Goal: Task Accomplishment & Management: Use online tool/utility

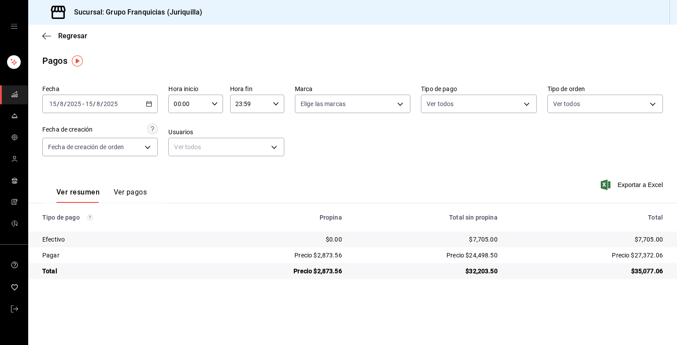
click at [186, 195] on div "Ver resumen Ver pagos Exportar a Excel" at bounding box center [352, 190] width 649 height 47
click at [147, 109] on div "[DATE] [DATE] - [DATE] [DATE]" at bounding box center [99, 104] width 115 height 19
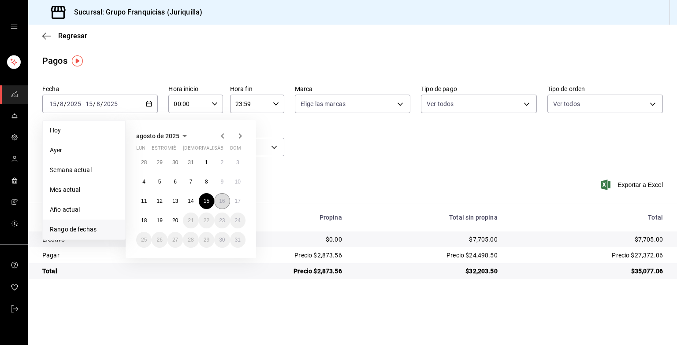
click at [219, 198] on button "16" at bounding box center [221, 201] width 15 height 16
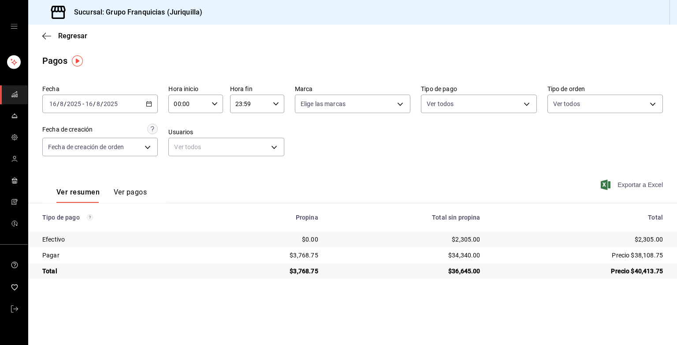
click at [629, 183] on font "Exportar a Excel" at bounding box center [639, 185] width 45 height 7
drag, startPoint x: 445, startPoint y: 2, endPoint x: 556, endPoint y: 203, distance: 229.2
click at [556, 203] on div "Exportar a Excel" at bounding box center [600, 185] width 124 height 36
click at [53, 33] on span "Regresar" at bounding box center [64, 36] width 45 height 8
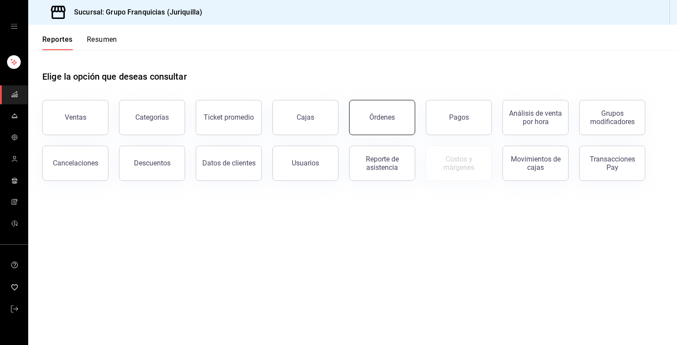
click at [400, 126] on button "Órdenes" at bounding box center [382, 117] width 66 height 35
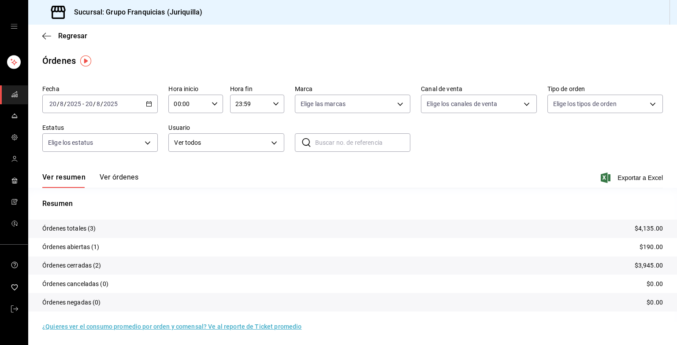
click at [120, 110] on div "[DATE] [DATE] - [DATE] [DATE]" at bounding box center [99, 104] width 115 height 19
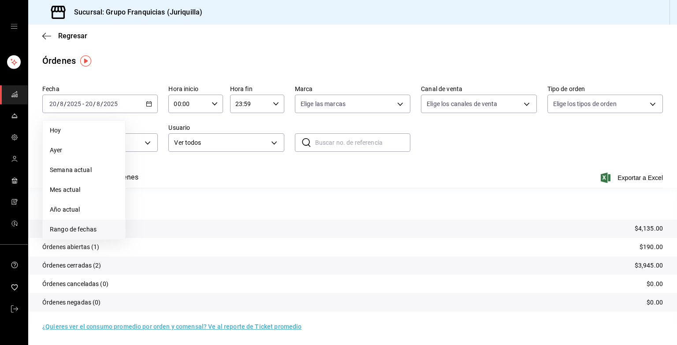
click at [82, 229] on span "Rango de fechas" at bounding box center [84, 229] width 68 height 9
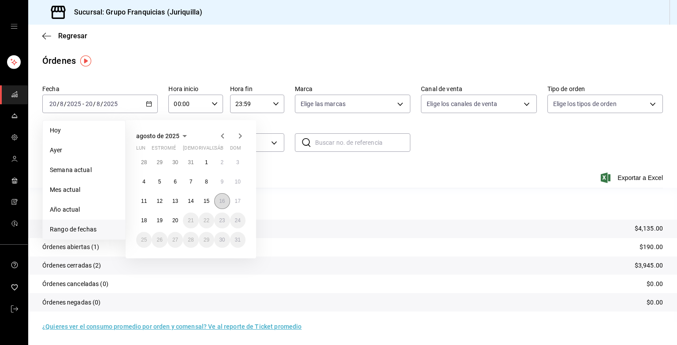
click at [221, 199] on abbr "16" at bounding box center [222, 201] width 6 height 6
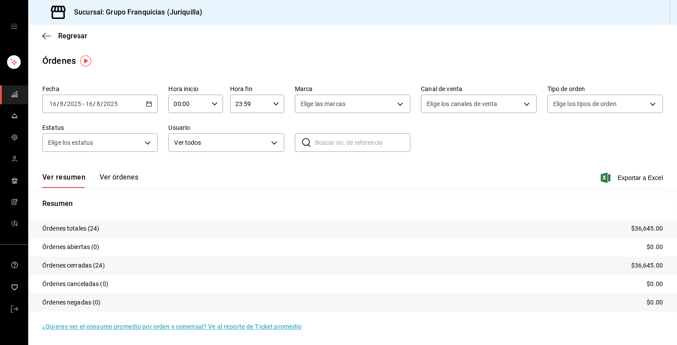
click at [108, 186] on button "Ver órdenes" at bounding box center [119, 180] width 39 height 15
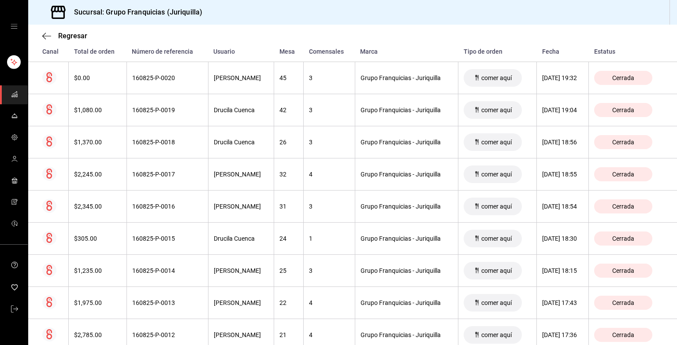
scroll to position [293, 0]
click at [208, 271] on th "[PERSON_NAME]" at bounding box center [241, 271] width 66 height 32
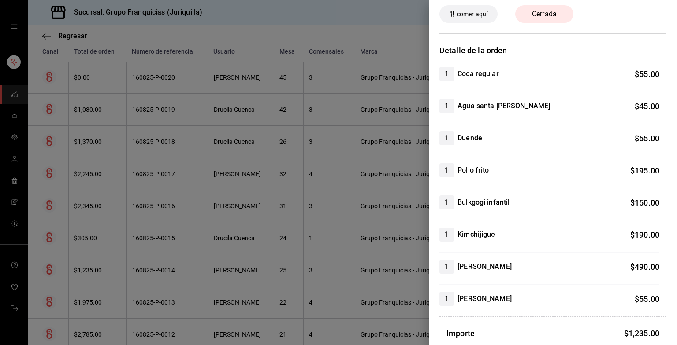
scroll to position [0, 0]
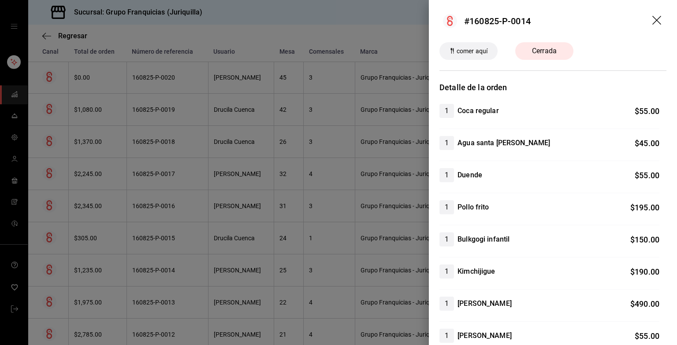
click at [652, 19] on icon "arrastrar" at bounding box center [657, 21] width 11 height 11
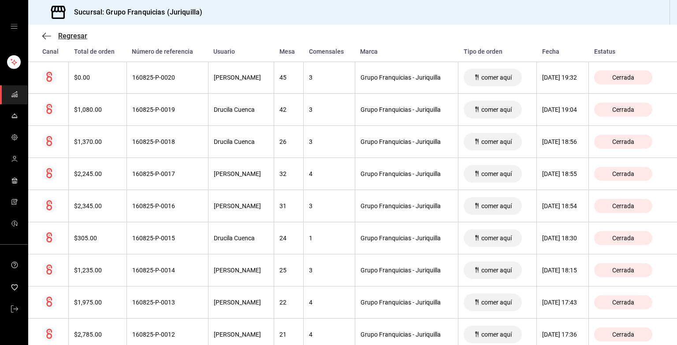
click at [47, 37] on icon "button" at bounding box center [46, 36] width 9 height 8
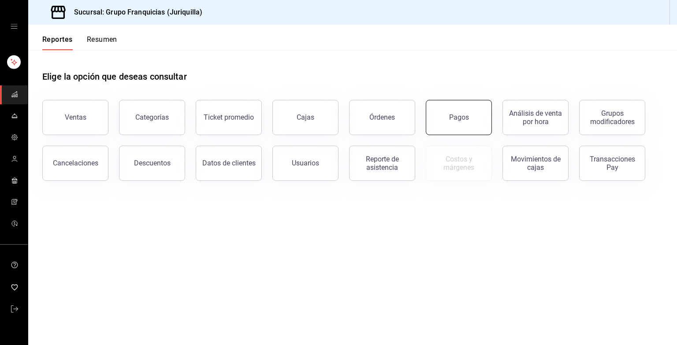
click at [446, 122] on button "Pagos" at bounding box center [459, 117] width 66 height 35
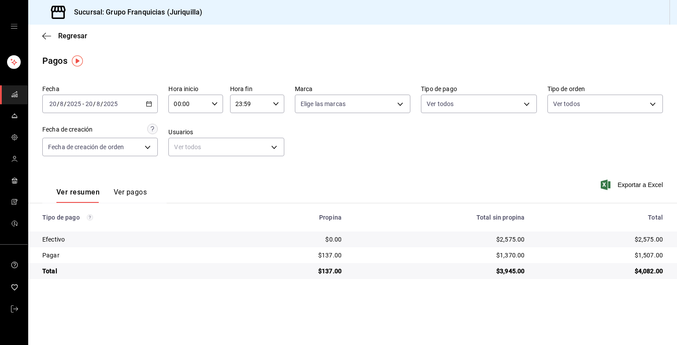
click at [123, 196] on button "Ver pagos" at bounding box center [130, 195] width 33 height 15
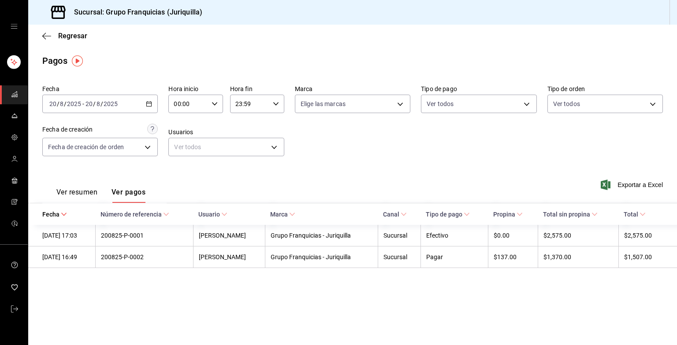
click at [139, 105] on div "[DATE] [DATE] - [DATE] [DATE]" at bounding box center [99, 104] width 115 height 19
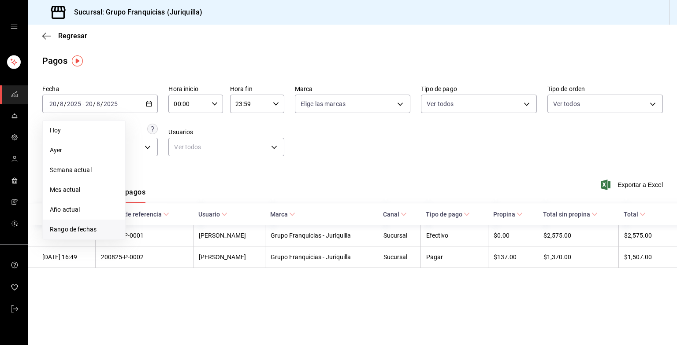
click at [94, 227] on span "Rango de fechas" at bounding box center [84, 229] width 68 height 9
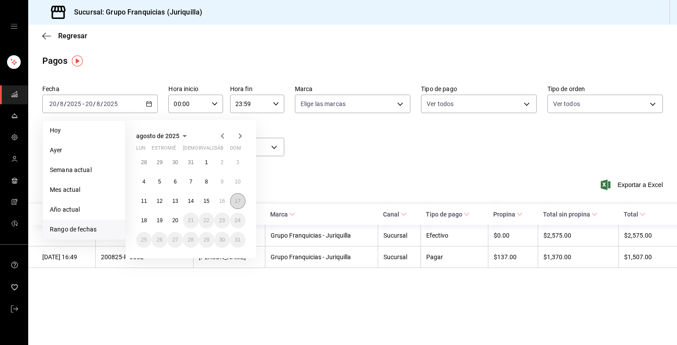
click at [241, 204] on button "17" at bounding box center [237, 201] width 15 height 16
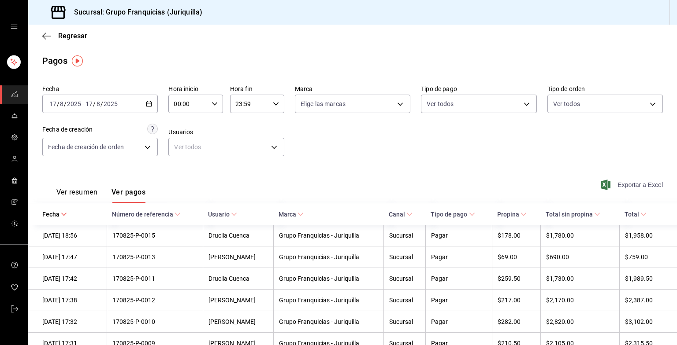
click at [625, 183] on font "Exportar a Excel" at bounding box center [639, 185] width 45 height 7
click at [44, 37] on icon "button" at bounding box center [46, 36] width 9 height 8
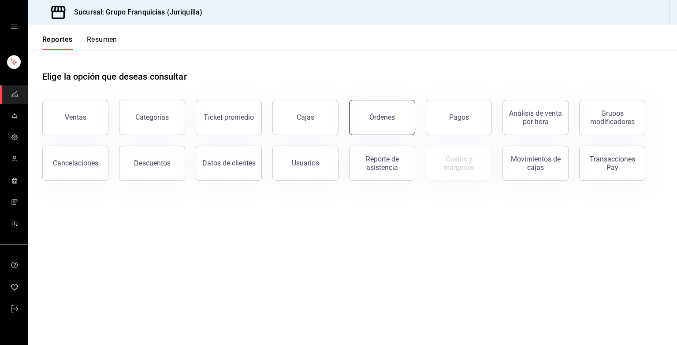
click at [393, 119] on div "Órdenes" at bounding box center [382, 117] width 26 height 8
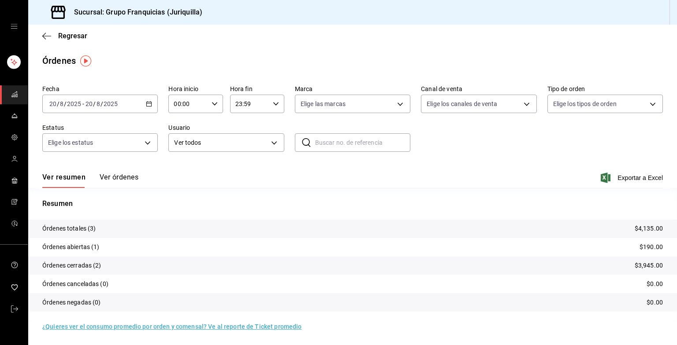
click at [117, 182] on button "Ver órdenes" at bounding box center [119, 180] width 39 height 15
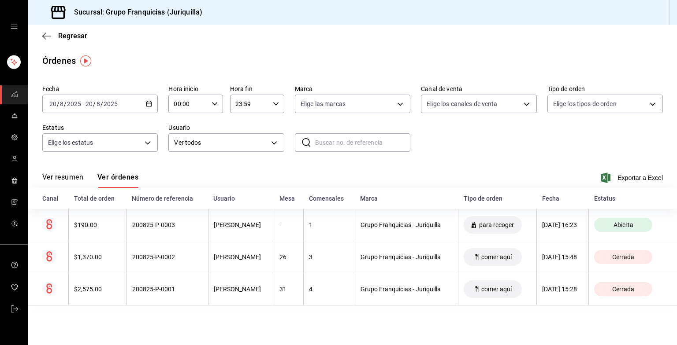
click at [130, 106] on div "[DATE] [DATE] - [DATE] [DATE]" at bounding box center [99, 104] width 115 height 19
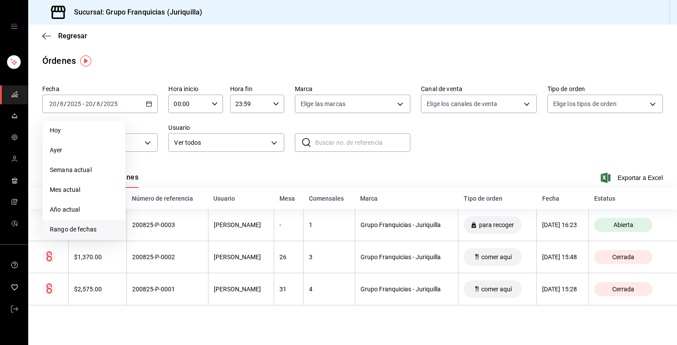
click at [93, 233] on span "Rango de fechas" at bounding box center [84, 229] width 68 height 9
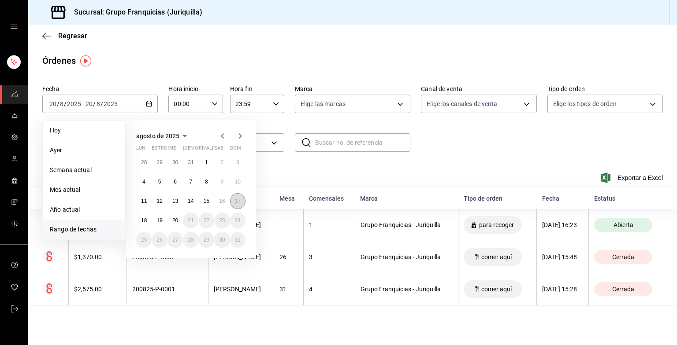
click at [239, 203] on abbr "17" at bounding box center [238, 201] width 6 height 6
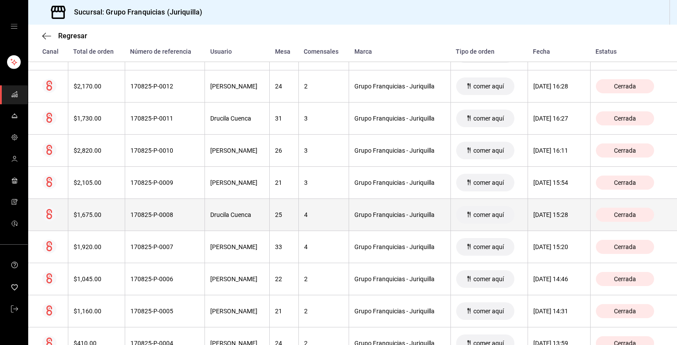
scroll to position [252, 0]
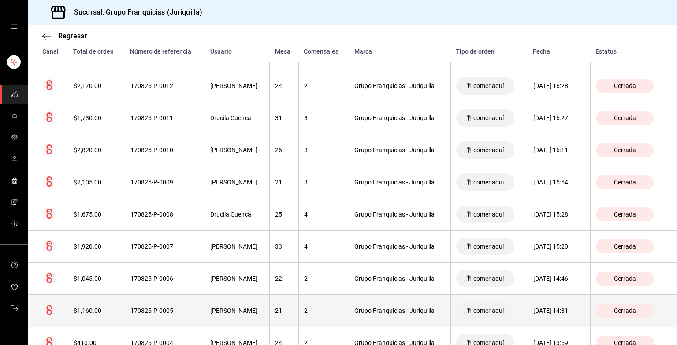
click at [306, 309] on div "2" at bounding box center [324, 311] width 40 height 7
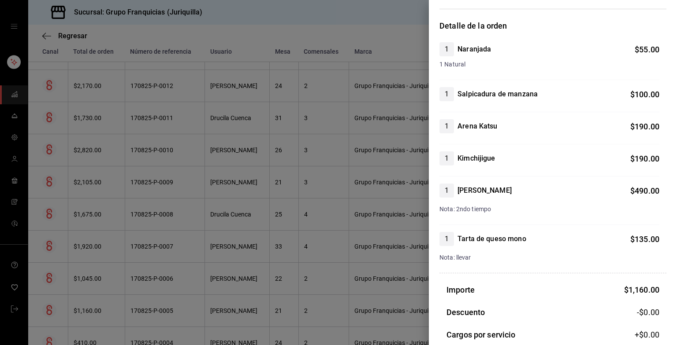
scroll to position [64, 0]
